Goal: Transaction & Acquisition: Purchase product/service

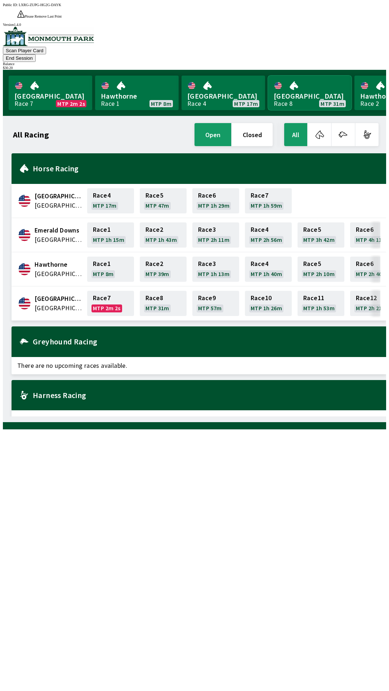
click at [314, 76] on link "[GEOGRAPHIC_DATA] Race 8 MTP 31m" at bounding box center [310, 93] width 84 height 35
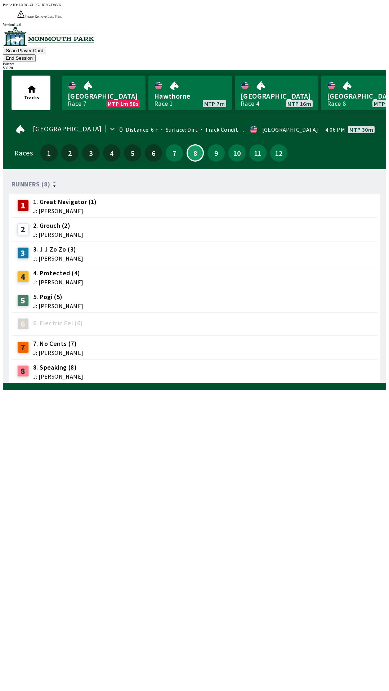
click at [36, 54] on button "End Session" at bounding box center [19, 58] width 33 height 8
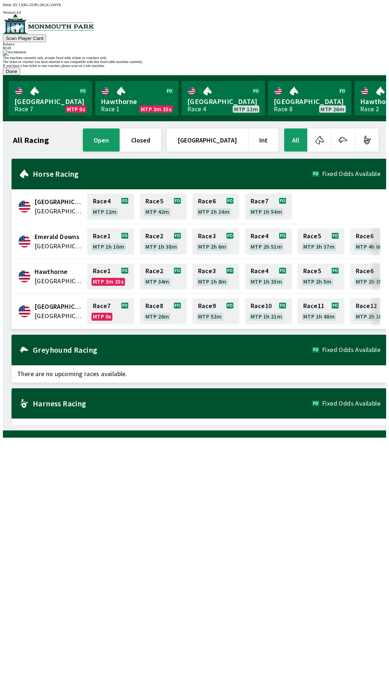
click at [20, 75] on button "Done" at bounding box center [11, 72] width 17 height 8
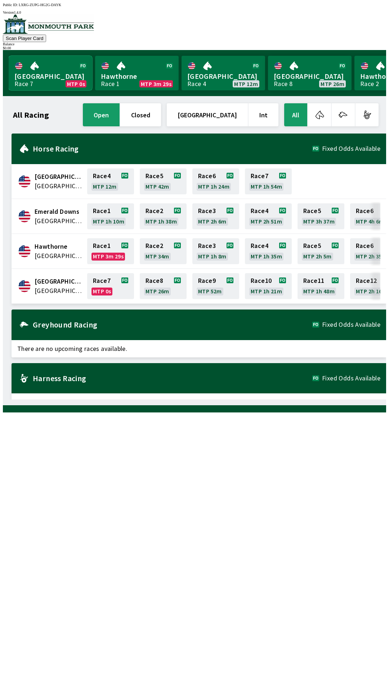
click at [48, 81] on link "Monmouth Park Race 7 MTP 0s" at bounding box center [51, 73] width 84 height 35
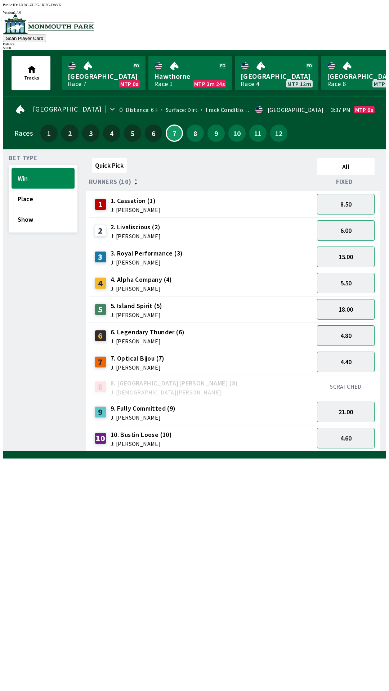
click at [132, 207] on span "J: [PERSON_NAME]" at bounding box center [136, 210] width 50 height 6
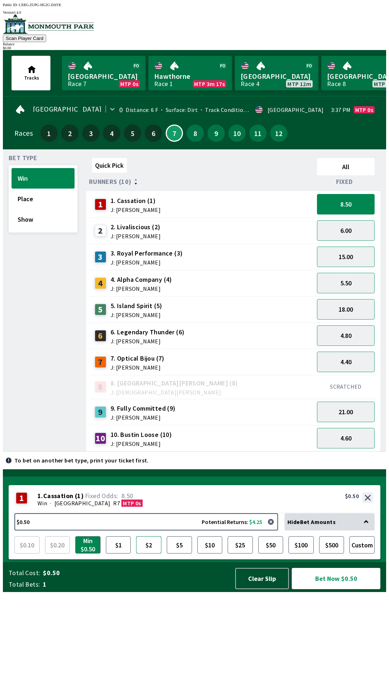
click at [150, 554] on button "$2" at bounding box center [148, 544] width 25 height 17
click at [341, 589] on button "Bet Now $2.00" at bounding box center [336, 578] width 89 height 21
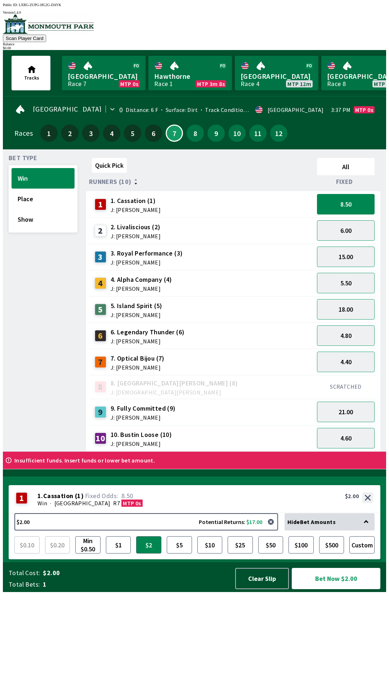
click at [292, 568] on button "Bet Now $2.00" at bounding box center [336, 578] width 89 height 21
click at [262, 589] on button "Clear Slip" at bounding box center [262, 578] width 54 height 21
